Goal: Task Accomplishment & Management: Manage account settings

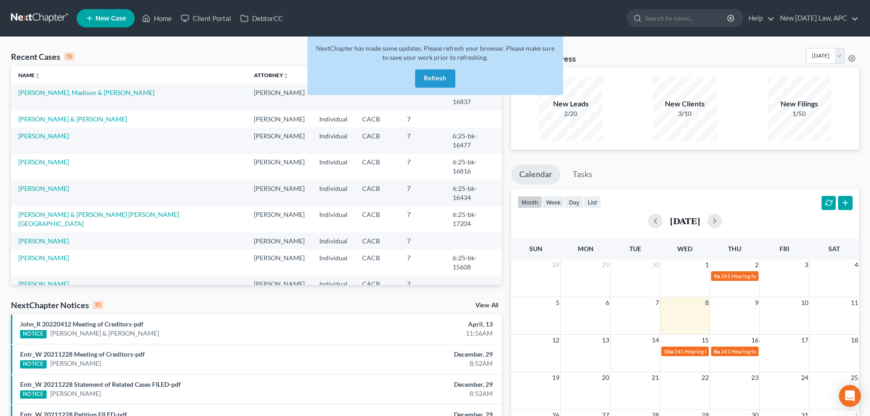
scroll to position [63, 0]
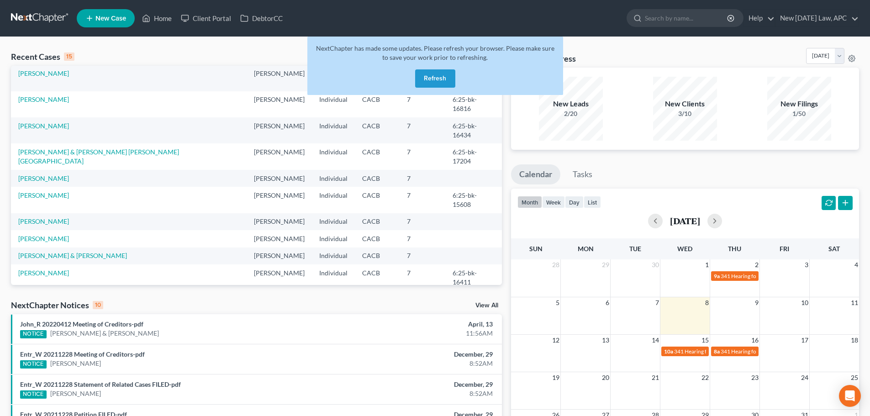
click at [425, 78] on button "Refresh" at bounding box center [435, 78] width 40 height 18
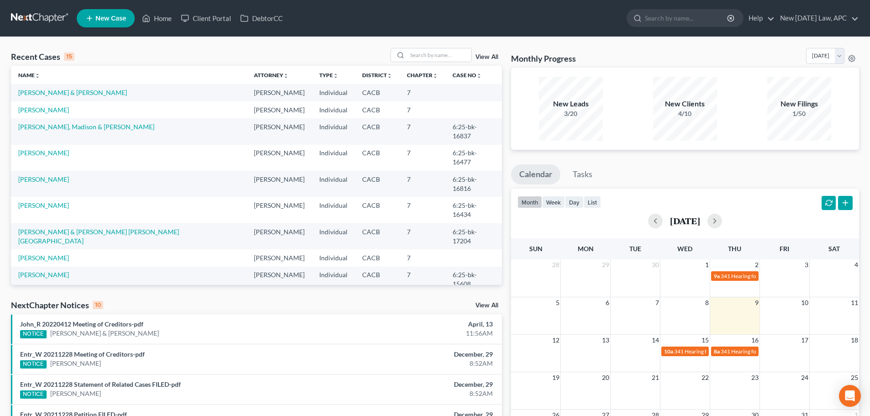
scroll to position [46, 0]
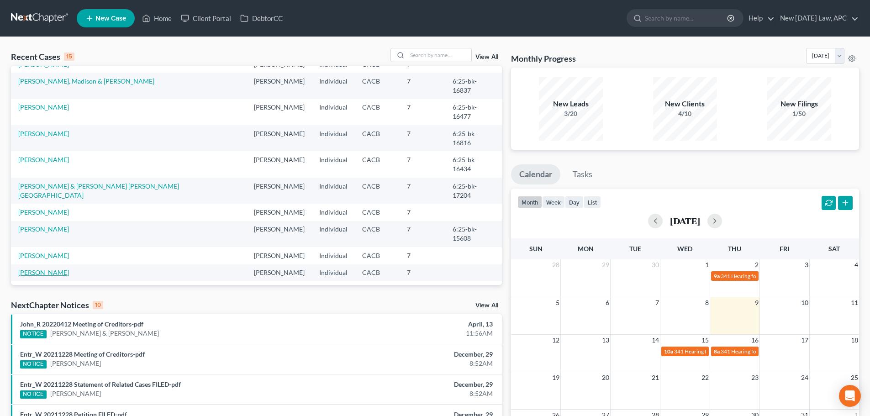
click at [44, 269] on link "[PERSON_NAME]" at bounding box center [43, 273] width 51 height 8
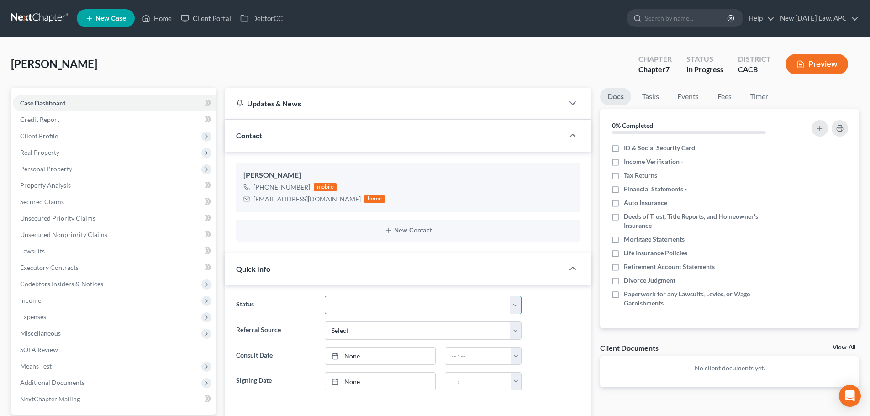
click at [376, 302] on select "Discharged Dismissed Filed / Pre 341 HOLD - Payment Plan Inactive In Progress O…" at bounding box center [423, 305] width 197 height 18
select select "6"
click at [325, 296] on select "Discharged Dismissed Filed / Pre 341 HOLD - Payment Plan Inactive In Progress O…" at bounding box center [423, 305] width 197 height 18
click at [41, 15] on link at bounding box center [40, 18] width 58 height 16
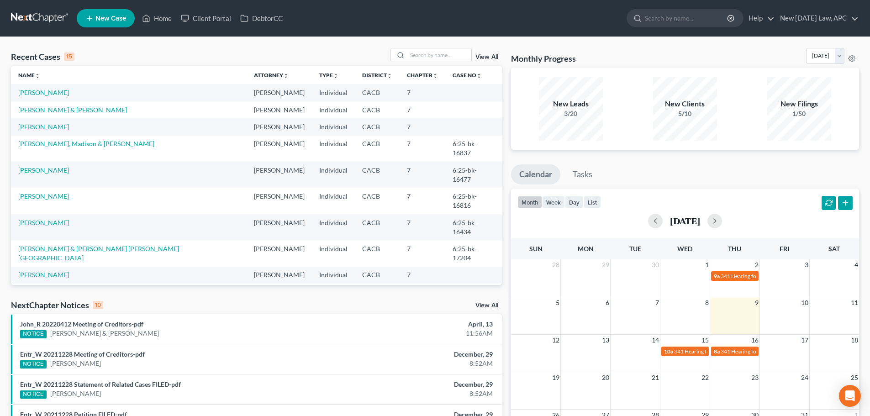
click at [474, 56] on div "View All" at bounding box center [446, 55] width 111 height 14
click at [480, 56] on link "View All" at bounding box center [486, 57] width 23 height 6
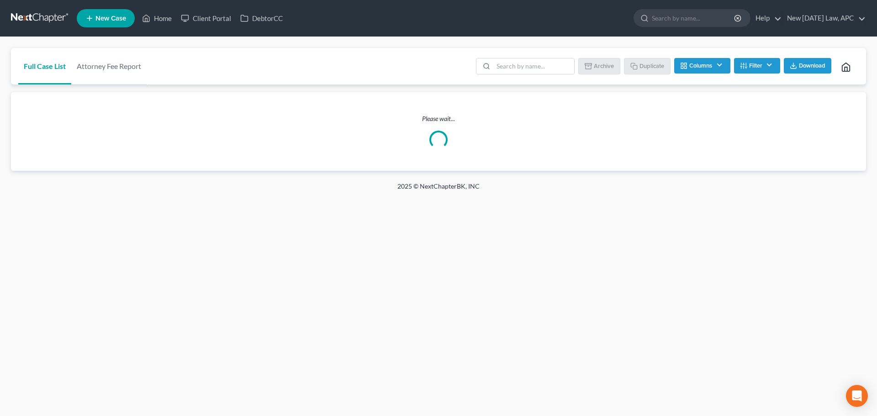
checkbox Law "false"
checkbox Address "false"
checkbox input "false"
checkbox User "false"
checkbox input "false"
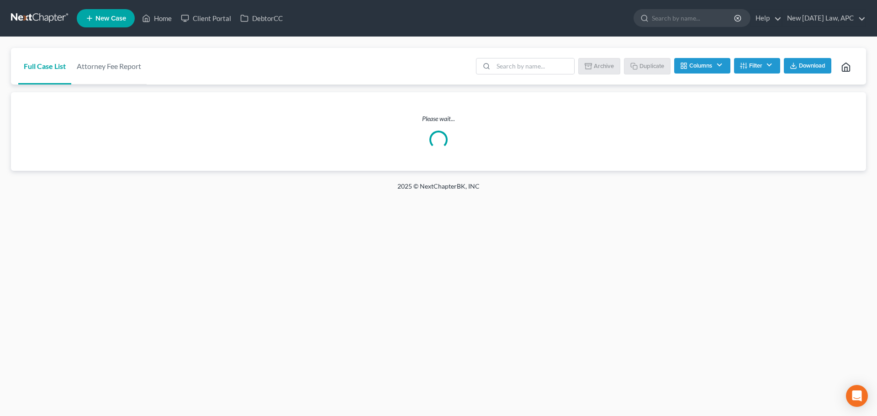
checkbox Source "false"
checkbox Services "false"
checkbox Address "false"
checkbox Update "false"
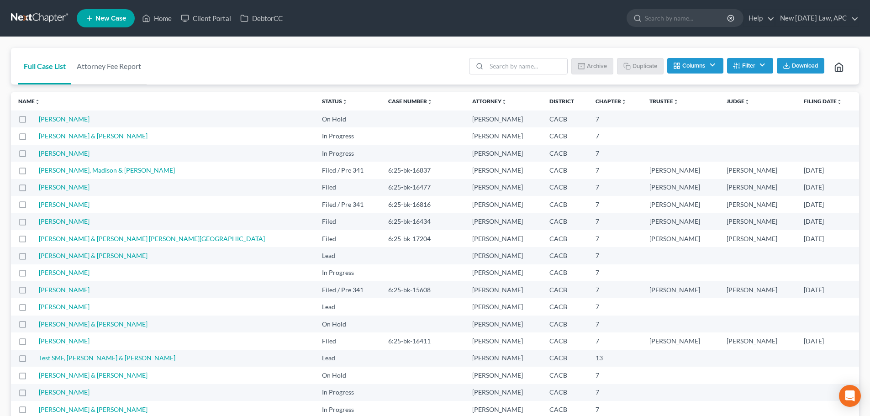
click at [679, 65] on icon "button" at bounding box center [676, 65] width 7 height 7
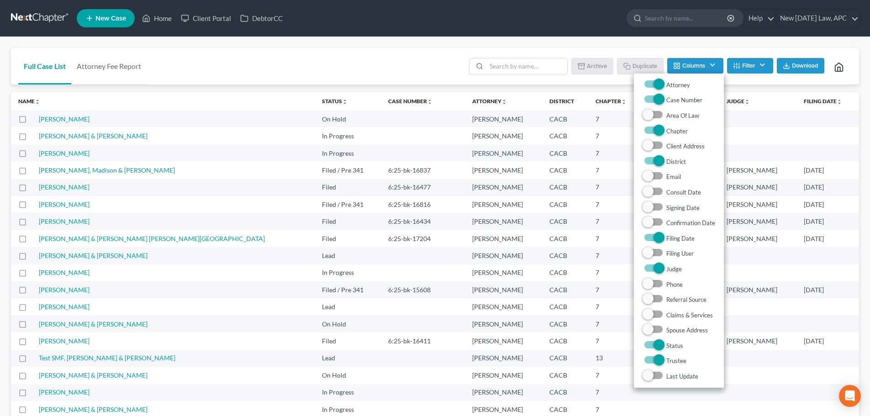
click at [759, 66] on button "Filter" at bounding box center [750, 66] width 46 height 16
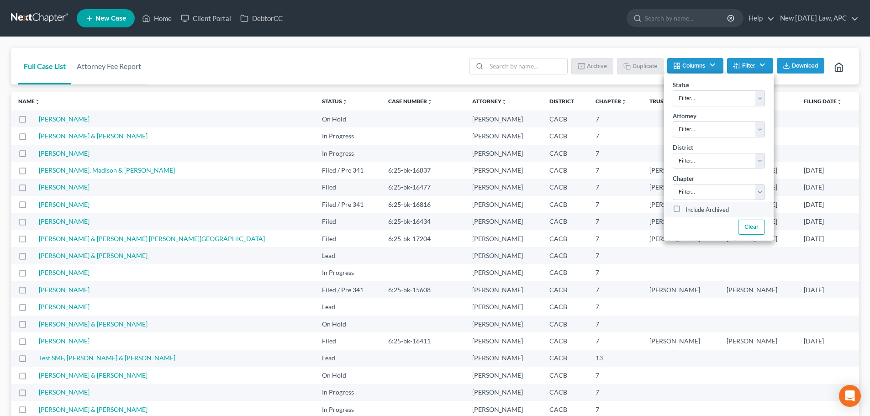
click at [686, 212] on label "Include Archived" at bounding box center [707, 210] width 43 height 11
click at [689, 211] on input "Include Archived" at bounding box center [692, 208] width 6 height 6
checkbox input "true"
click at [526, 70] on input "search" at bounding box center [526, 66] width 81 height 16
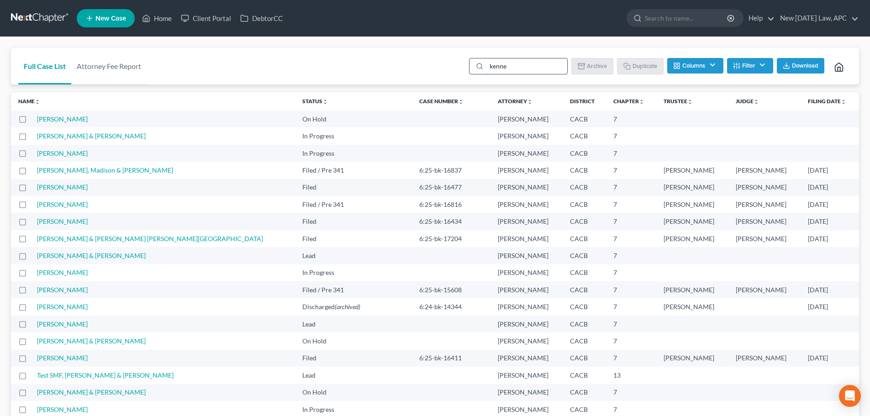
type input "kenned"
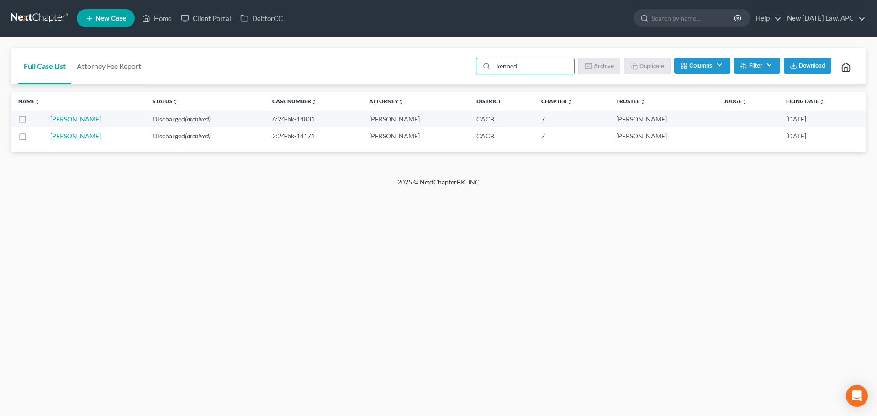
click at [97, 121] on link "Kennedy, Denice" at bounding box center [75, 119] width 51 height 8
select select "6"
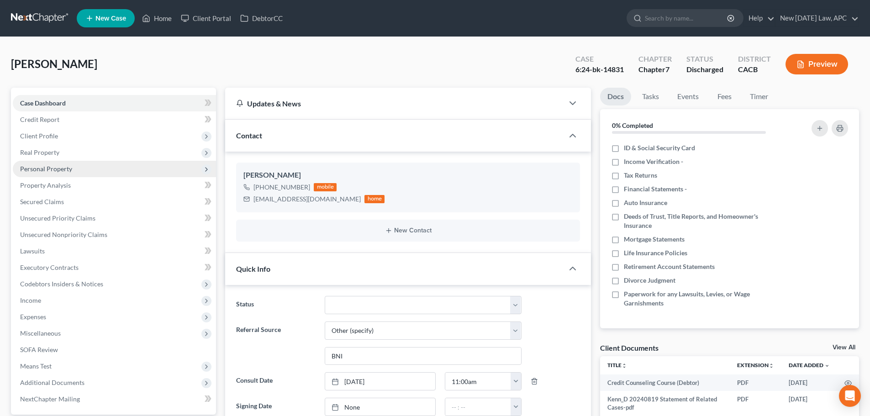
scroll to position [4639, 0]
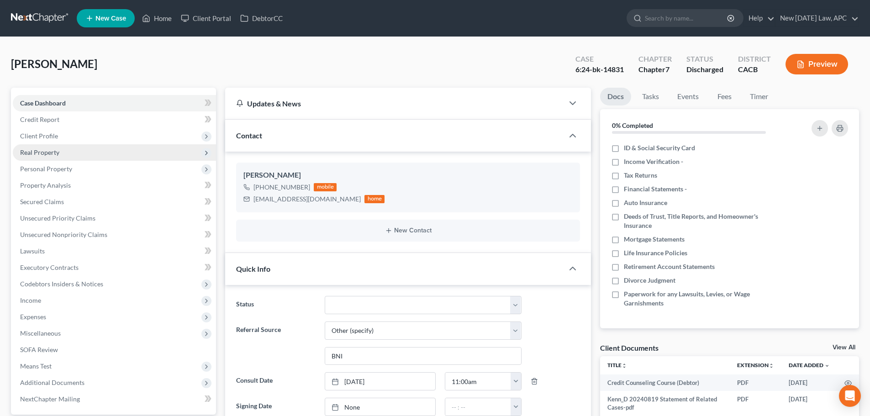
click at [66, 147] on span "Real Property" at bounding box center [114, 152] width 203 height 16
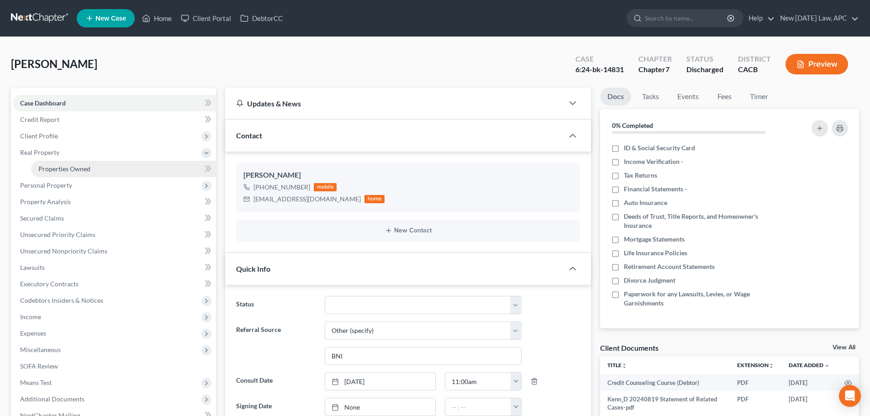
click at [76, 173] on link "Properties Owned" at bounding box center [123, 169] width 185 height 16
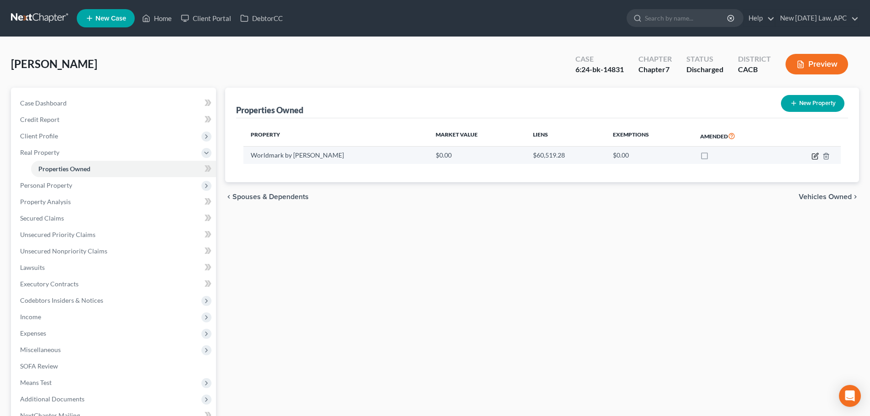
click at [816, 157] on icon "button" at bounding box center [815, 156] width 7 height 7
select select "4"
select select "0"
select select "7"
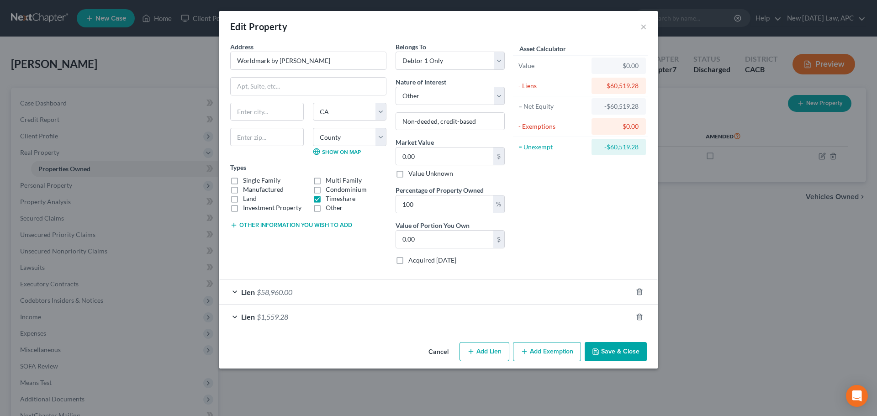
click at [306, 296] on div "Lien $58,960.00" at bounding box center [425, 292] width 413 height 24
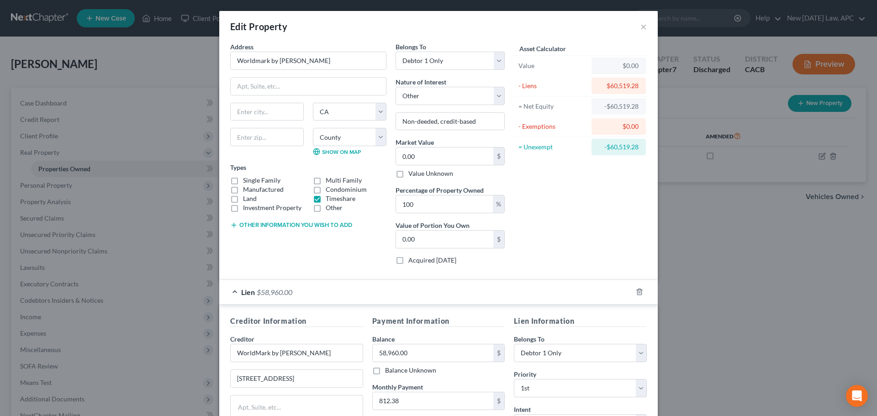
click at [306, 295] on div "Lien $58,960.00" at bounding box center [425, 292] width 413 height 24
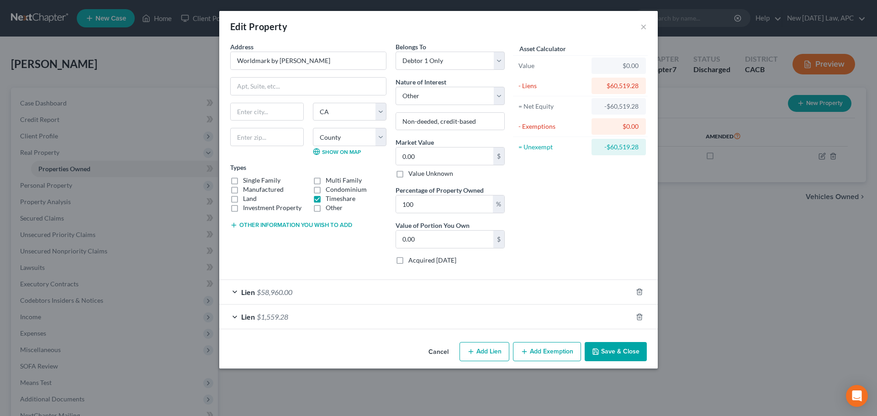
click at [304, 314] on div "Lien $1,559.28" at bounding box center [425, 317] width 413 height 24
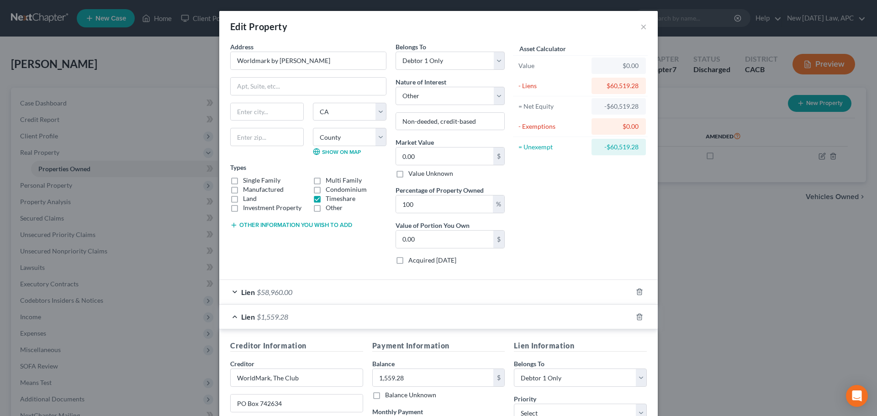
click at [304, 314] on div "Lien $1,559.28" at bounding box center [425, 317] width 413 height 24
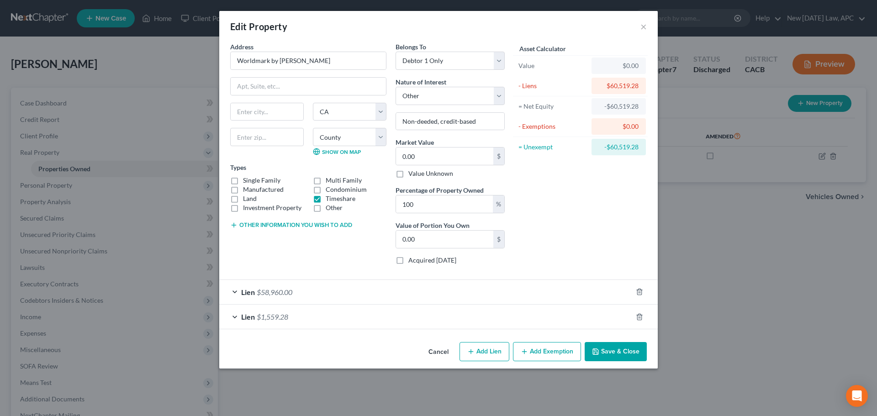
click at [438, 353] on button "Cancel" at bounding box center [438, 352] width 35 height 18
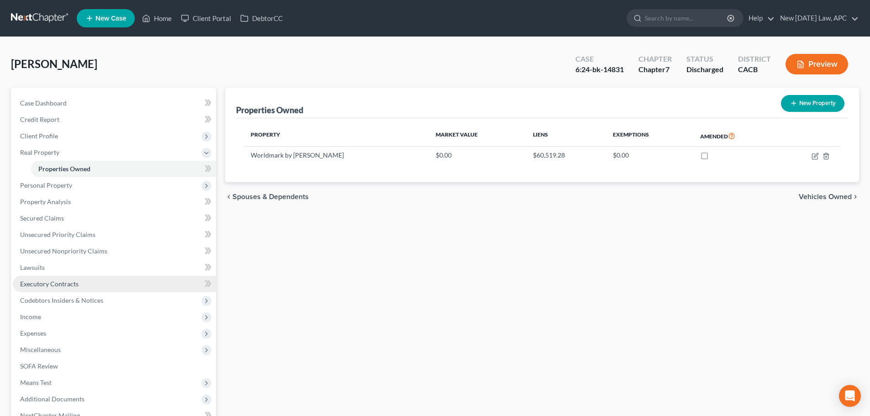
click at [53, 284] on span "Executory Contracts" at bounding box center [49, 284] width 58 height 8
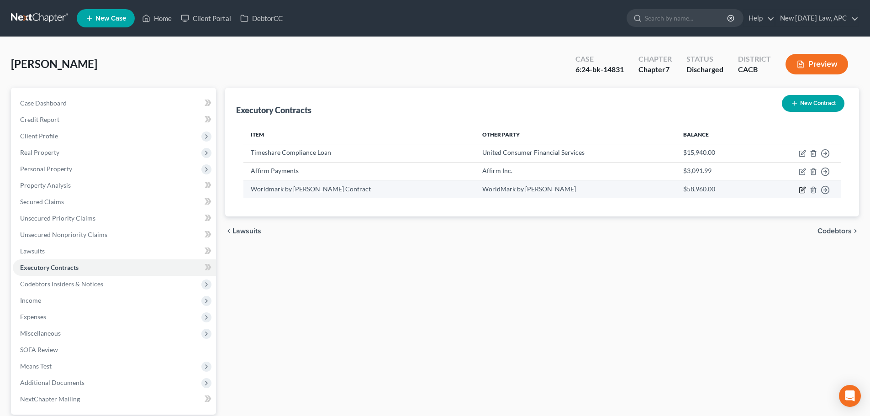
click at [803, 188] on icon "button" at bounding box center [802, 189] width 7 height 7
select select "9"
select select "0"
select select "2"
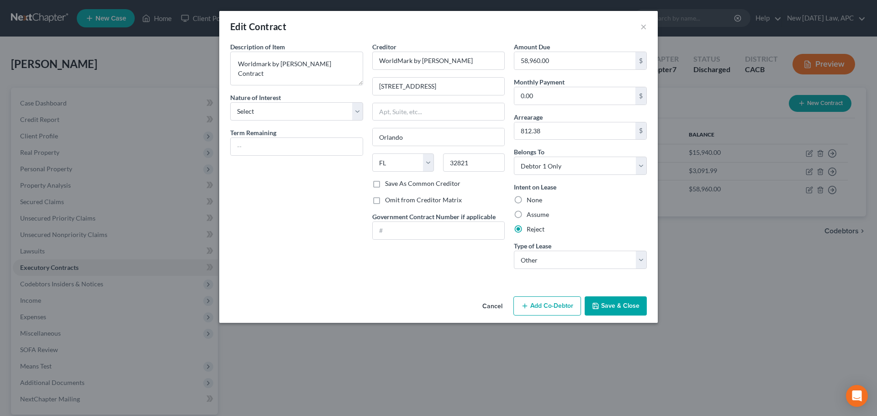
click at [496, 306] on button "Cancel" at bounding box center [492, 306] width 35 height 18
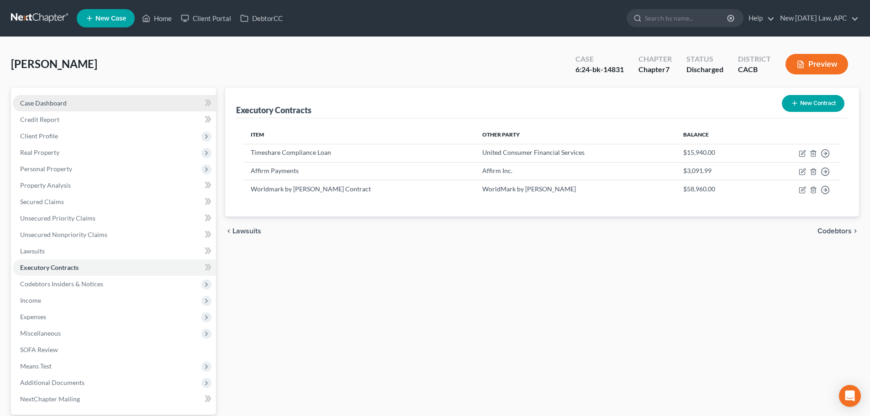
click at [67, 97] on link "Case Dashboard" at bounding box center [114, 103] width 203 height 16
select select "6"
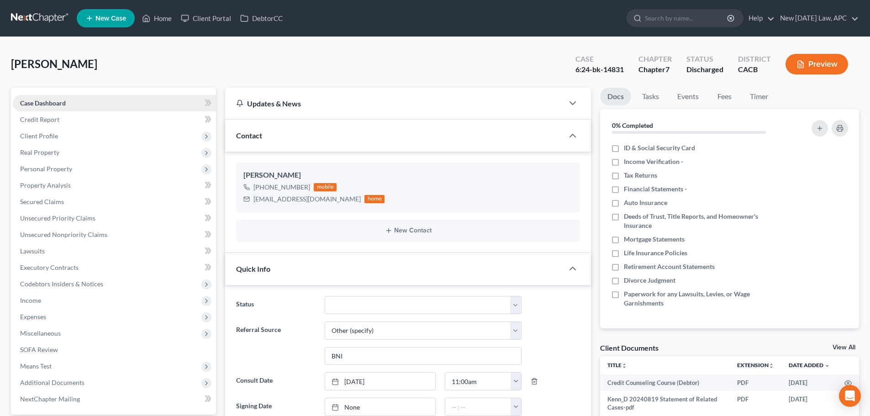
scroll to position [4639, 0]
click at [28, 19] on link at bounding box center [40, 18] width 58 height 16
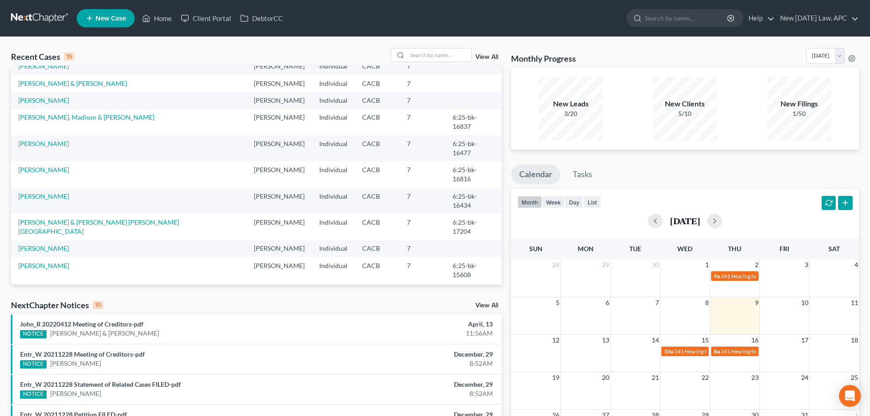
scroll to position [63, 0]
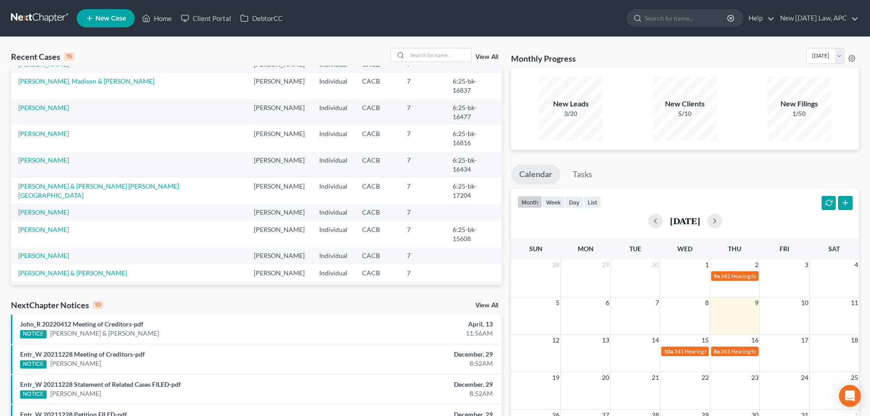
click at [70, 312] on link "Test SMF, [PERSON_NAME] & [PERSON_NAME]" at bounding box center [86, 316] width 137 height 8
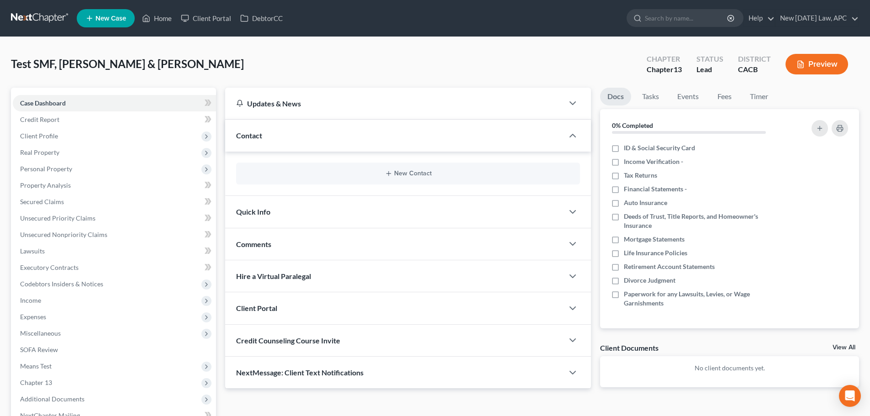
click at [43, 16] on link at bounding box center [40, 18] width 58 height 16
